Goal: Communication & Community: Answer question/provide support

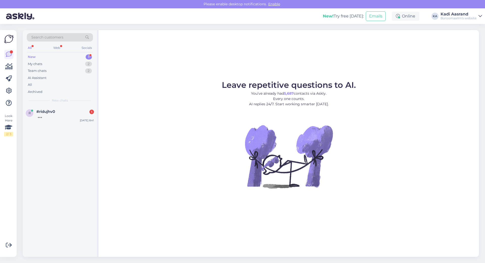
drag, startPoint x: 62, startPoint y: 57, endPoint x: 59, endPoint y: 93, distance: 35.7
click at [62, 59] on div "New 1" at bounding box center [60, 56] width 66 height 7
drag, startPoint x: 63, startPoint y: 115, endPoint x: 77, endPoint y: 136, distance: 25.9
click at [63, 115] on div "Tere! Milline akupank sobib laptopi laadimiseks?" at bounding box center [65, 118] width 58 height 9
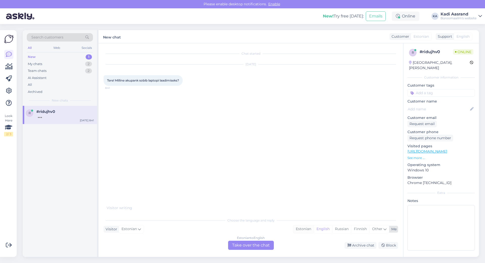
click at [304, 231] on div "Estonian" at bounding box center [303, 229] width 20 height 8
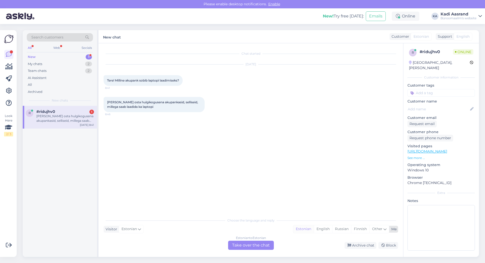
click at [307, 230] on div "Estonian" at bounding box center [303, 229] width 20 height 8
click at [258, 248] on div "Estonian to Estonian Take over the chat" at bounding box center [251, 244] width 46 height 9
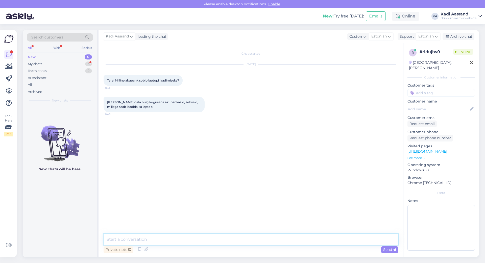
click at [258, 242] on textarea at bounding box center [251, 239] width 295 height 11
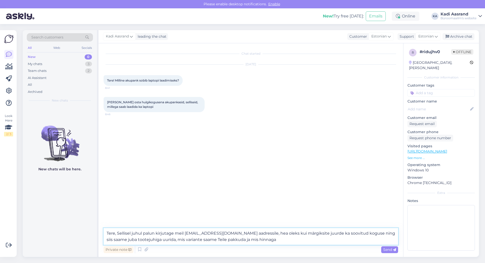
type textarea "Tere, Sellisel juhul palun kirjutage meil [EMAIL_ADDRESS][DOMAIN_NAME] aadressi…"
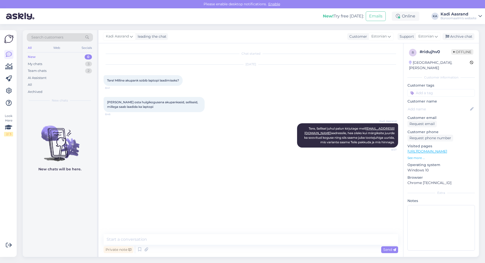
drag, startPoint x: 154, startPoint y: 146, endPoint x: 101, endPoint y: 100, distance: 70.4
click at [153, 146] on div "Kadi Aasrand Tere, Sellisel juhul palun kirjutage meil [EMAIL_ADDRESS][DOMAIN_N…" at bounding box center [251, 135] width 295 height 35
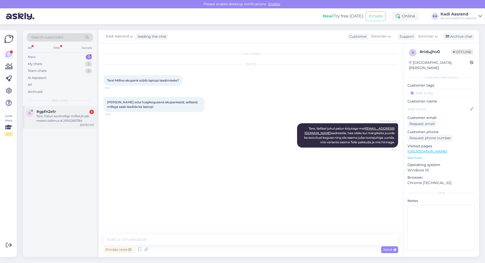
click at [76, 122] on div "Tere. Palun kontrollige milllal jõuab meieni tellimus # 2000260784" at bounding box center [65, 118] width 58 height 9
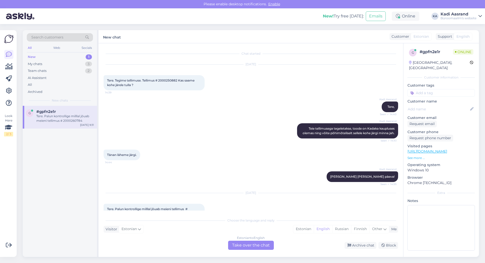
scroll to position [14, 0]
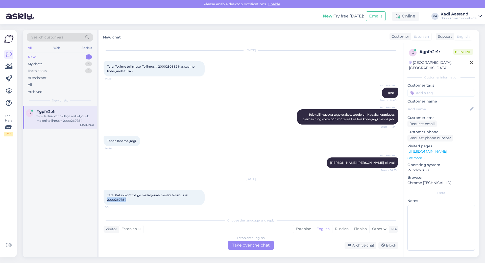
drag, startPoint x: 107, startPoint y: 199, endPoint x: 129, endPoint y: 200, distance: 21.5
click at [129, 200] on div "Tere. Palun kontrollige milllal jõuab meieni tellimus # 2000260784 9:31" at bounding box center [154, 197] width 101 height 15
copy span "2000260784"
click at [266, 153] on div "Kadi Aasrand [PERSON_NAME] [PERSON_NAME] päeva! Seen ✓ 14:55" at bounding box center [251, 163] width 295 height 22
click at [308, 231] on div "Estonian" at bounding box center [303, 229] width 20 height 8
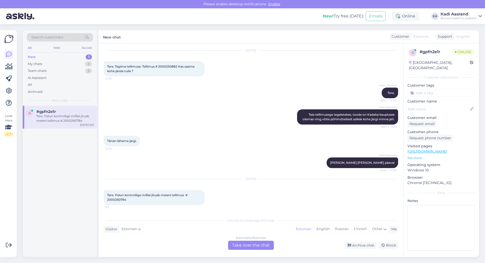
click at [265, 245] on div "Estonian to Estonian Take over the chat" at bounding box center [251, 244] width 46 height 9
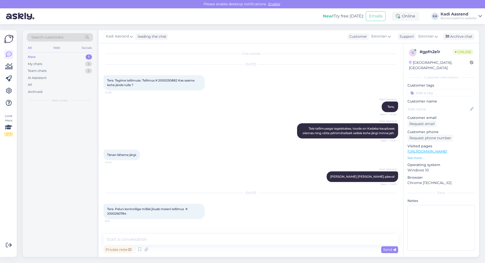
scroll to position [0, 0]
click at [155, 238] on textarea at bounding box center [251, 239] width 295 height 11
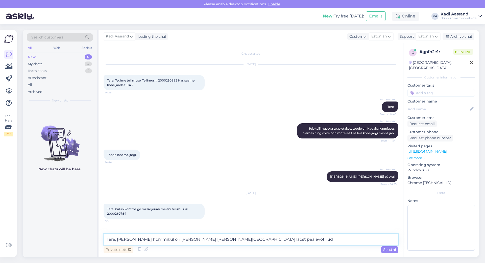
click at [220, 240] on textarea "Tere, [PERSON_NAME] hommikul on [PERSON_NAME] [PERSON_NAME][GEOGRAPHIC_DATA] la…" at bounding box center [251, 239] width 295 height 11
click at [240, 239] on textarea "Tere, [PERSON_NAME] hommikul on [PERSON_NAME] [PERSON_NAME][GEOGRAPHIC_DATA] la…" at bounding box center [251, 239] width 295 height 11
click at [271, 239] on textarea "Tere, [PERSON_NAME] hommikul on [PERSON_NAME] [PERSON_NAME] tellimuse laost [PE…" at bounding box center [251, 239] width 295 height 11
drag, startPoint x: 280, startPoint y: 239, endPoint x: 317, endPoint y: 236, distance: 37.8
click at [317, 236] on textarea "Tere, [PERSON_NAME] hommikul on [PERSON_NAME] [PERSON_NAME] tellimuse laost [PE…" at bounding box center [251, 239] width 295 height 11
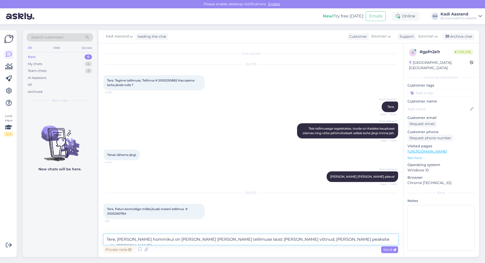
type textarea "Tere, [PERSON_NAME] hommikul on [PERSON_NAME] [PERSON_NAME] tellimuse laost [PE…"
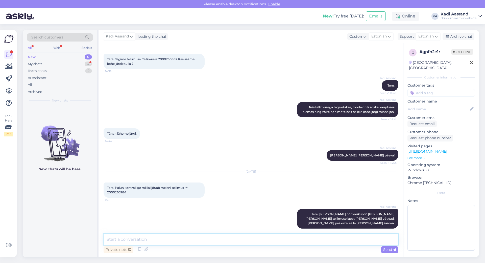
scroll to position [43, 0]
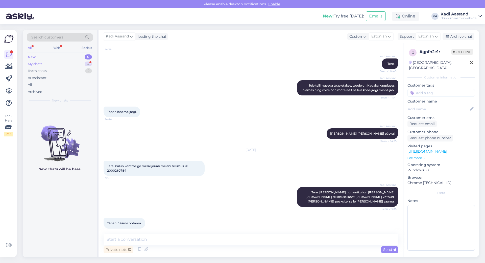
click at [65, 64] on div "My chats 4" at bounding box center [60, 63] width 66 height 7
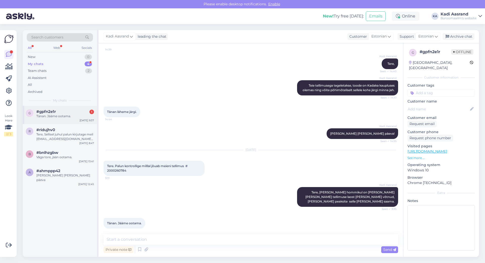
click at [67, 116] on div "Tänan. Jääme ootama." at bounding box center [65, 116] width 58 height 5
click at [66, 131] on div "#ridujhv0" at bounding box center [65, 129] width 58 height 5
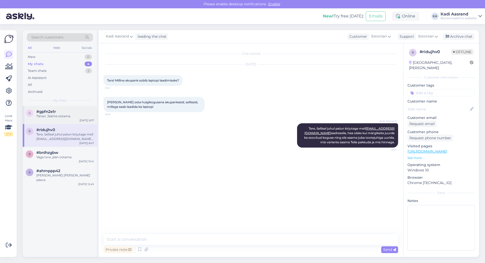
click at [65, 113] on div "#gpfn2e1r" at bounding box center [65, 111] width 58 height 5
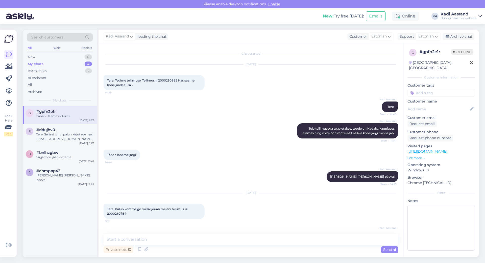
scroll to position [43, 0]
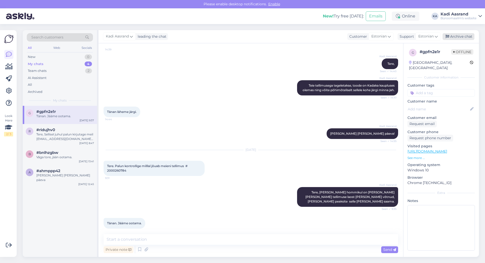
click at [464, 36] on div "Archive chat" at bounding box center [459, 36] width 32 height 7
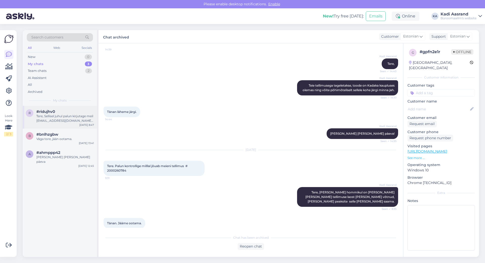
click at [63, 114] on div "Tere, Sellisel juhul palun kirjutage meil [EMAIL_ADDRESS][DOMAIN_NAME] aadressi…" at bounding box center [65, 118] width 58 height 9
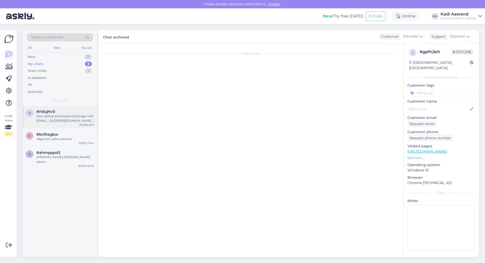
scroll to position [0, 0]
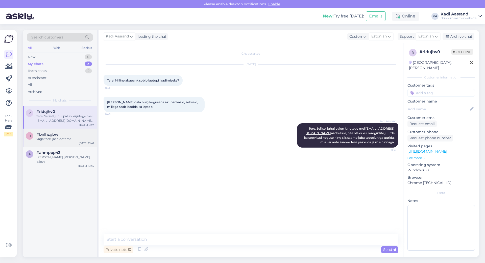
click at [64, 136] on div "#bnlhzgbw" at bounding box center [65, 134] width 58 height 5
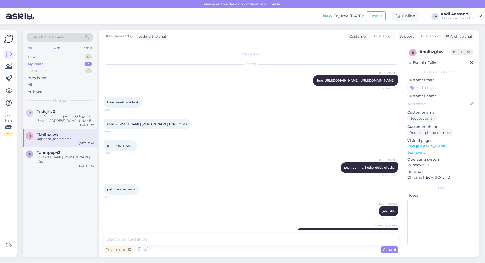
scroll to position [2486, 0]
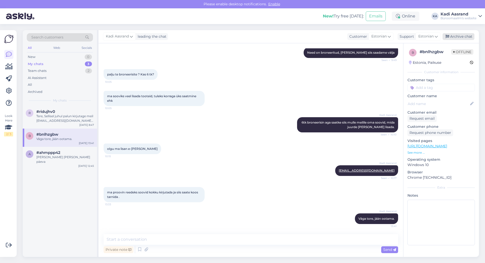
click at [466, 35] on div "Archive chat" at bounding box center [459, 36] width 32 height 7
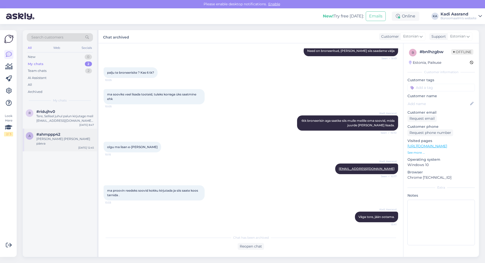
click at [65, 137] on div "[PERSON_NAME] [PERSON_NAME] päeva" at bounding box center [65, 140] width 58 height 9
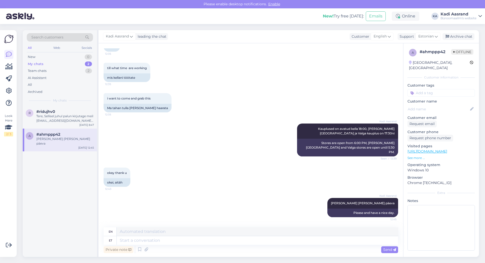
scroll to position [134, 0]
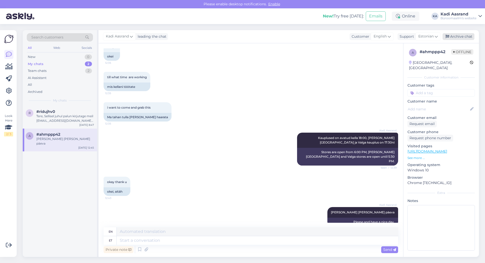
click at [457, 37] on div "Archive chat" at bounding box center [459, 36] width 32 height 7
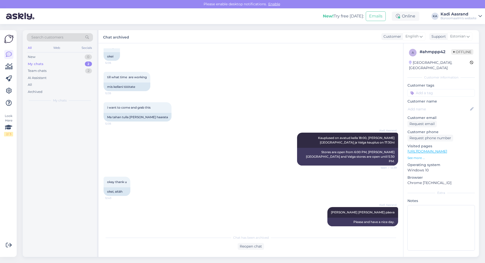
scroll to position [129, 0]
